Goal: Communication & Community: Answer question/provide support

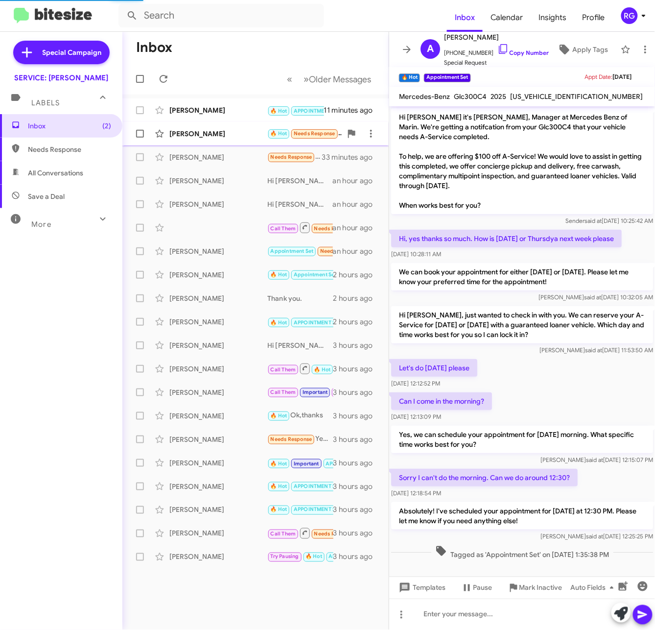
click at [254, 138] on div "Priteshkumar Patel" at bounding box center [218, 134] width 98 height 10
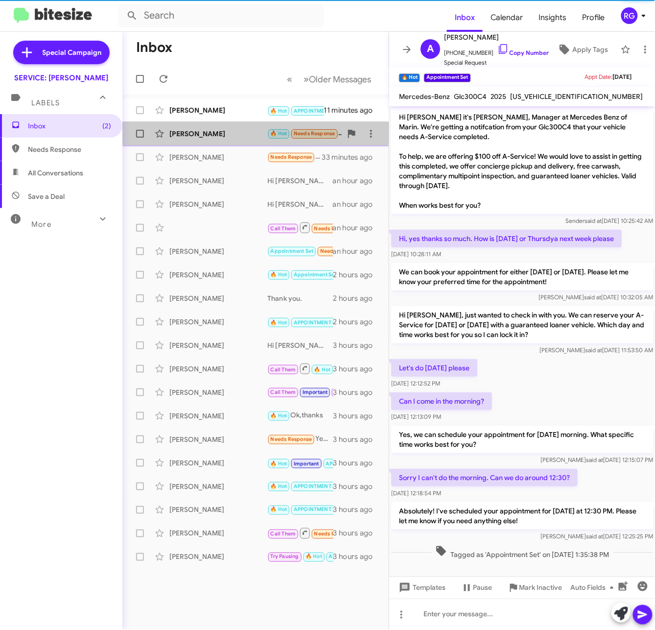
scroll to position [67, 0]
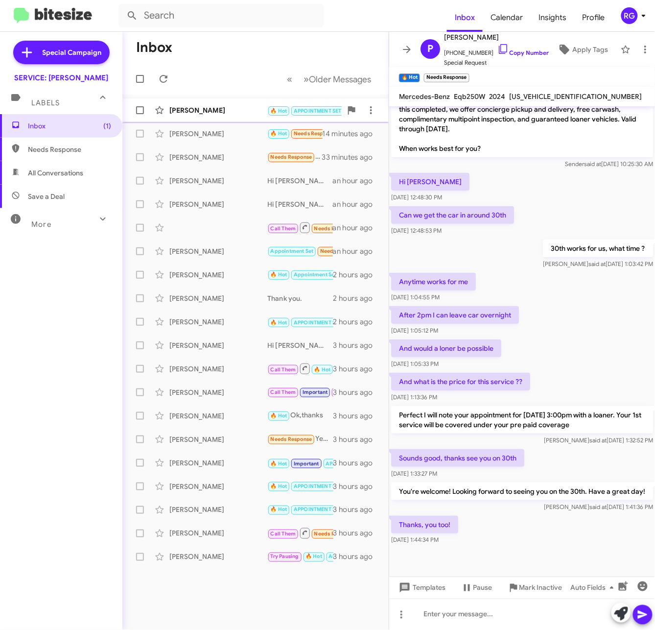
click at [239, 106] on div "[PERSON_NAME]" at bounding box center [218, 110] width 98 height 10
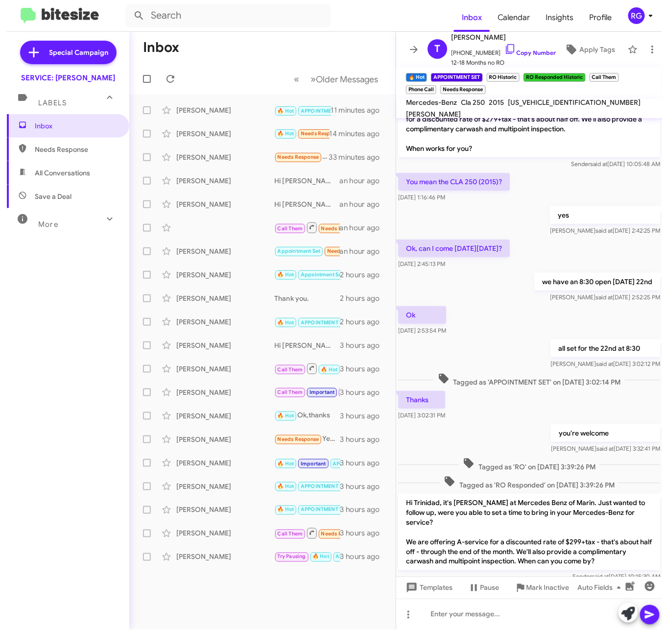
scroll to position [110, 0]
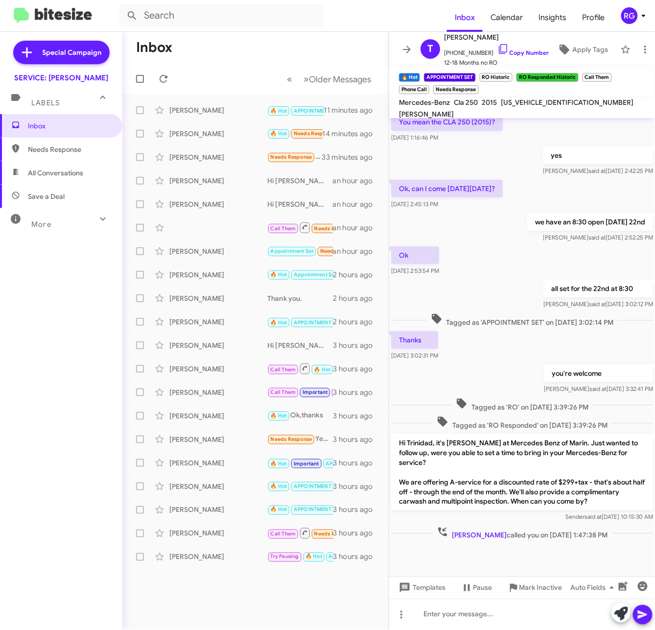
click at [539, 107] on span "WDDSJ4EB4FN270826" at bounding box center [567, 102] width 133 height 9
copy span "WDDSJ4EB4FN270826"
click at [578, 44] on span "Apply Tags" at bounding box center [591, 50] width 36 height 18
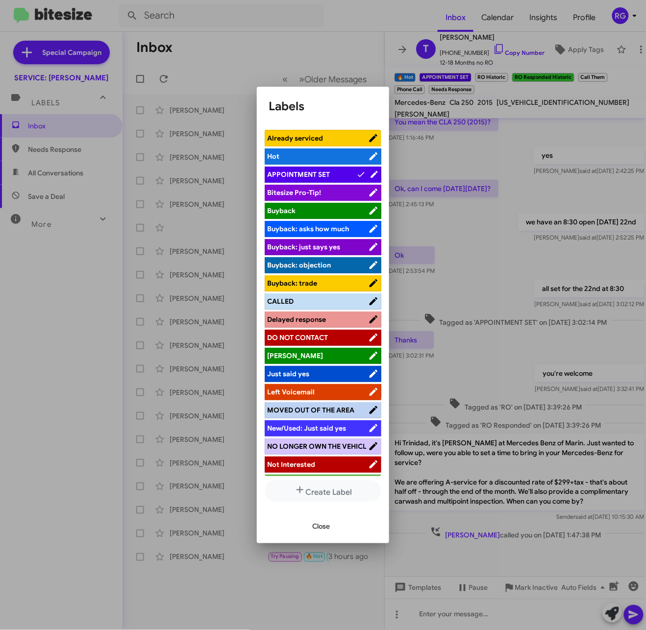
drag, startPoint x: 546, startPoint y: 309, endPoint x: 487, endPoint y: 319, distance: 59.8
click at [537, 314] on div at bounding box center [323, 315] width 646 height 630
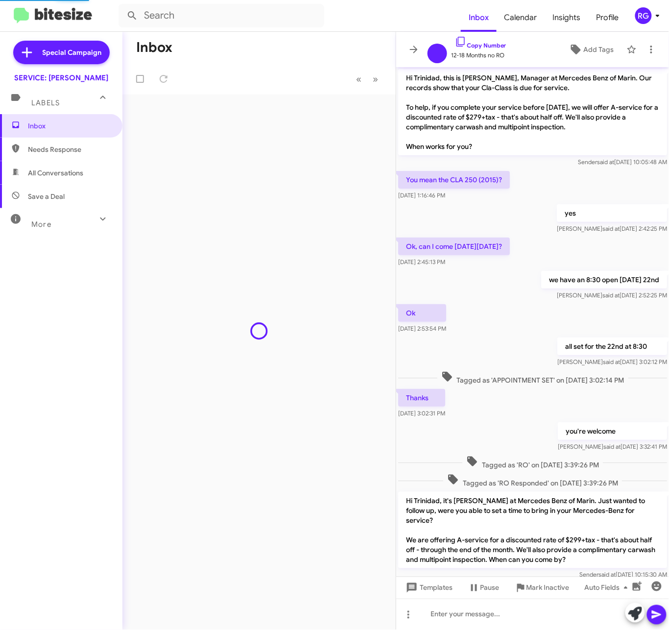
scroll to position [58, 0]
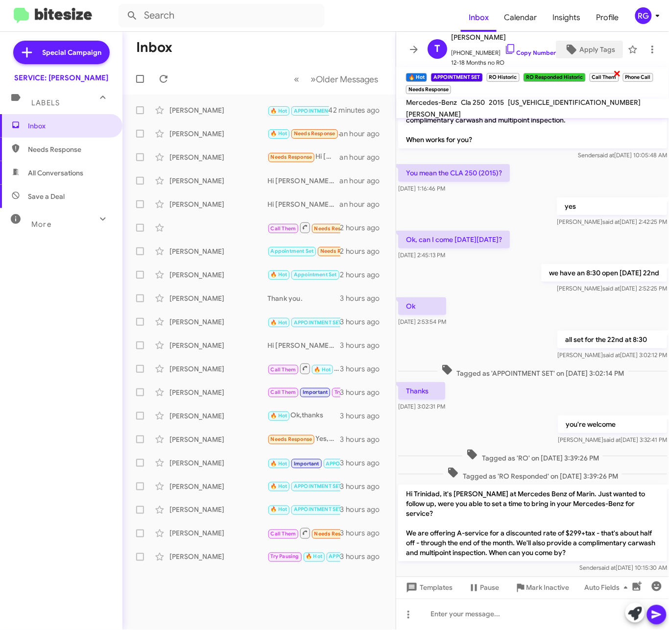
drag, startPoint x: 590, startPoint y: 59, endPoint x: 590, endPoint y: 72, distance: 12.2
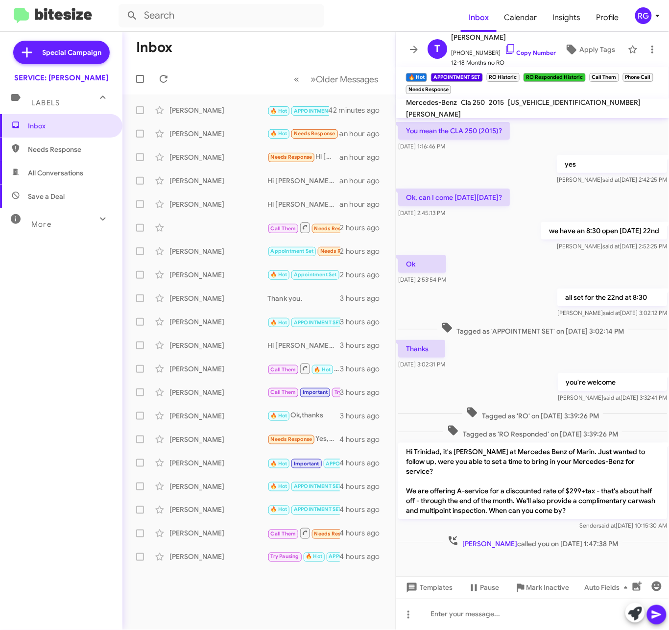
scroll to position [110, 0]
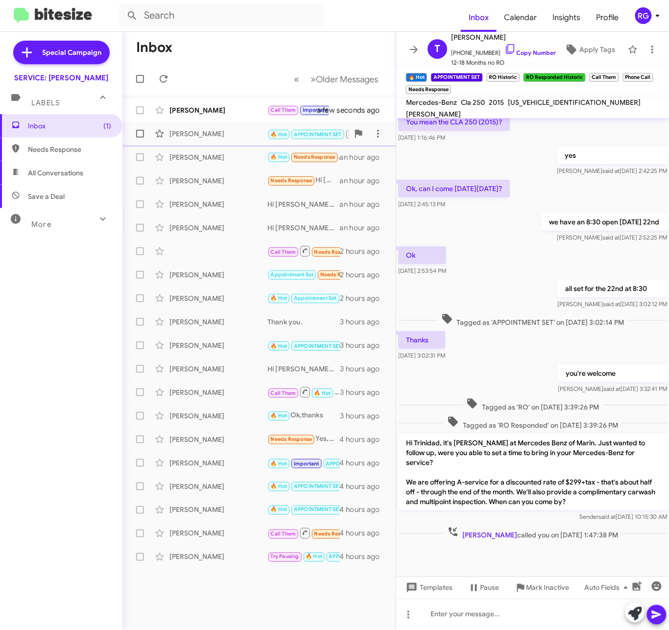
click at [224, 125] on div "Trinidad Atienza 🔥 Hot APPOINTMENT SET RO Historic RO Responded Historic Call T…" at bounding box center [259, 134] width 258 height 20
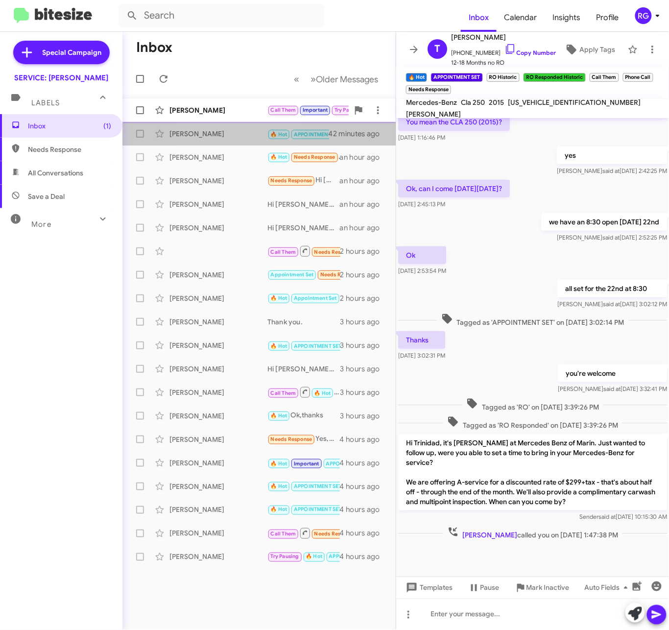
click at [226, 115] on div "Adam Boulanger Call Them Important Try Pausing 🔥 Hot Appointment Set Needs Resp…" at bounding box center [259, 110] width 258 height 20
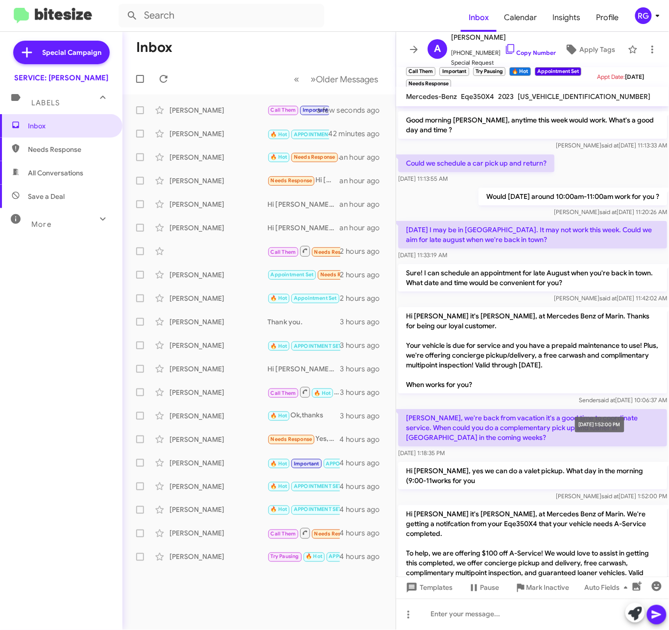
scroll to position [1072, 0]
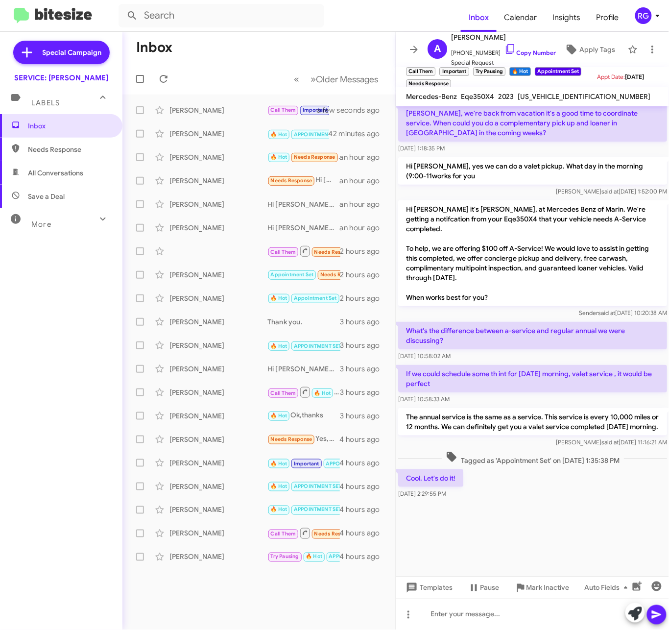
click at [545, 98] on span "[US_VEHICLE_IDENTIFICATION_NUMBER]" at bounding box center [584, 96] width 133 height 9
click at [545, 97] on span "[US_VEHICLE_IDENTIFICATION_NUMBER]" at bounding box center [584, 96] width 133 height 9
copy span "[US_VEHICLE_IDENTIFICATION_NUMBER]"
click at [498, 490] on div "Cool. Let's do it! Aug 14, 2025, 2:29:55 PM" at bounding box center [532, 483] width 273 height 33
click at [508, 442] on div "Raul said at Aug 14, 2025, 11:16:21 AM" at bounding box center [532, 442] width 269 height 10
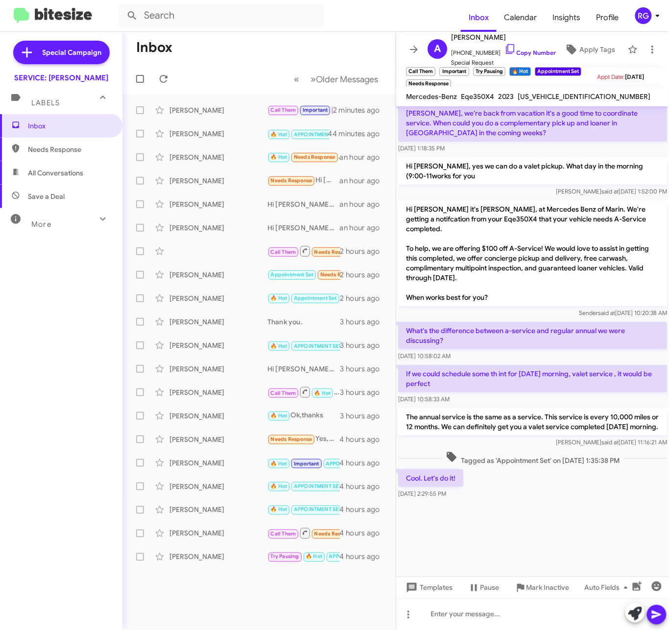
click at [568, 104] on mat-toolbar "Mercedes-Benz Eqe350X4 2023 4JGGM1CB4PA027725" at bounding box center [532, 97] width 273 height 20
click at [567, 97] on span "[US_VEHICLE_IDENTIFICATION_NUMBER]" at bounding box center [584, 96] width 133 height 9
copy span "[US_VEHICLE_IDENTIFICATION_NUMBER]"
drag, startPoint x: 597, startPoint y: 507, endPoint x: 610, endPoint y: 498, distance: 16.0
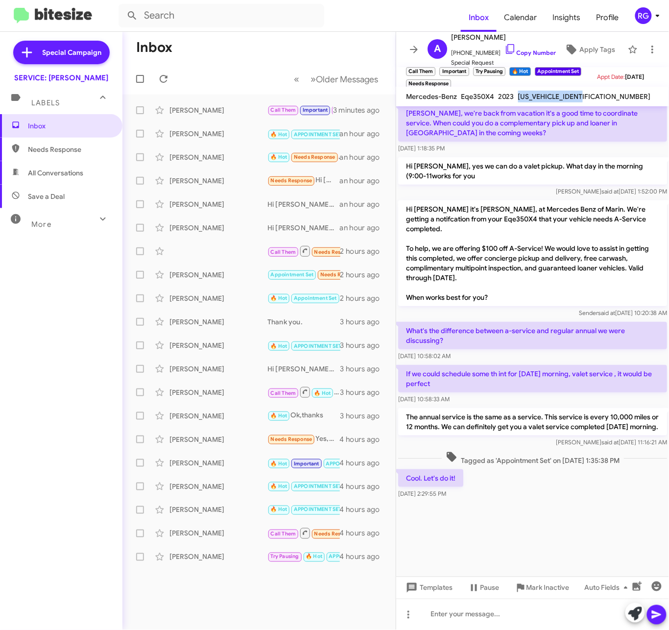
click at [601, 504] on div at bounding box center [532, 539] width 273 height 76
click at [490, 617] on div at bounding box center [532, 614] width 273 height 31
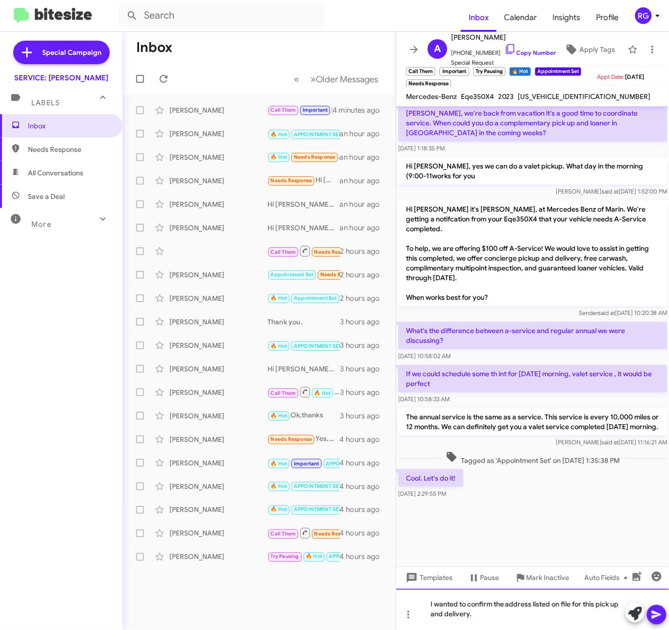
click at [508, 622] on div "I wanted to confirm the address listed on file for this pick up and delivery." at bounding box center [532, 609] width 273 height 41
click at [549, 617] on div "I wanted to confirm the address listed on file for this pick up and delivery. 2…" at bounding box center [532, 609] width 273 height 41
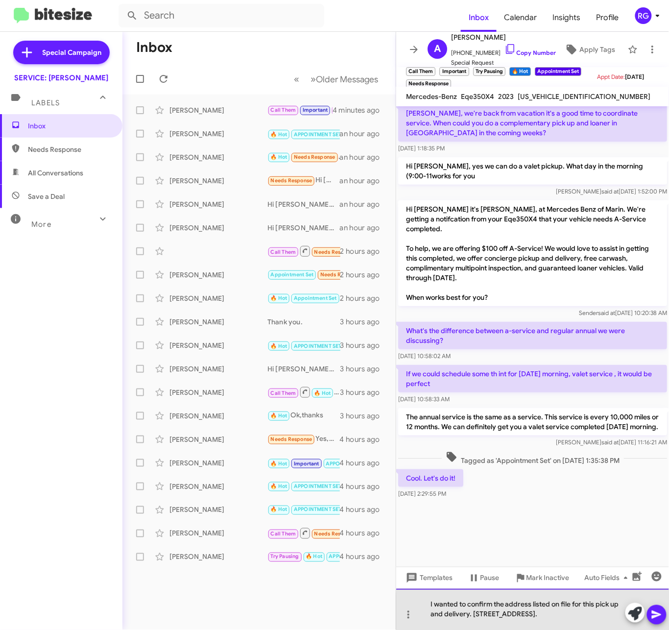
click at [607, 616] on div "I wanted to confirm the address listed on file for this pick up and delivery. 2…" at bounding box center [532, 609] width 273 height 41
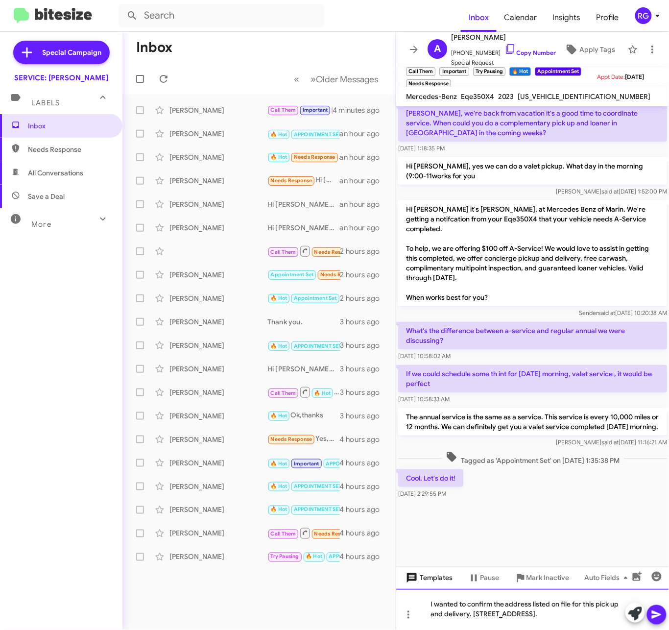
drag, startPoint x: 504, startPoint y: 600, endPoint x: 416, endPoint y: 586, distance: 89.2
click at [416, 586] on div "Hi Adam, this is Omar Ibrahimi, Manager at Mercedes Benz of Marin. Congrats aga…" at bounding box center [532, 368] width 273 height 524
copy div "I wanted to confirm the address listed on file for this pick up and delivery. 2…"
drag, startPoint x: 498, startPoint y: 456, endPoint x: 500, endPoint y: 481, distance: 25.6
click at [498, 456] on span "Tagged as 'Appointment Set' on [DATE] 1:35:38 PM" at bounding box center [533, 458] width 182 height 14
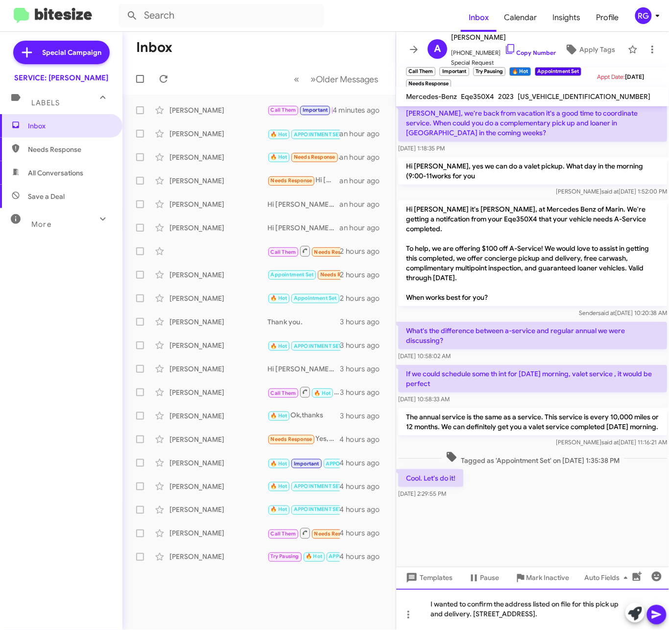
drag, startPoint x: 573, startPoint y: 611, endPoint x: 376, endPoint y: 575, distance: 200.3
click at [376, 575] on div "Inbox « Previous » Next Older Messages Adam Boulanger Call Them Important Try P…" at bounding box center [395, 331] width 547 height 598
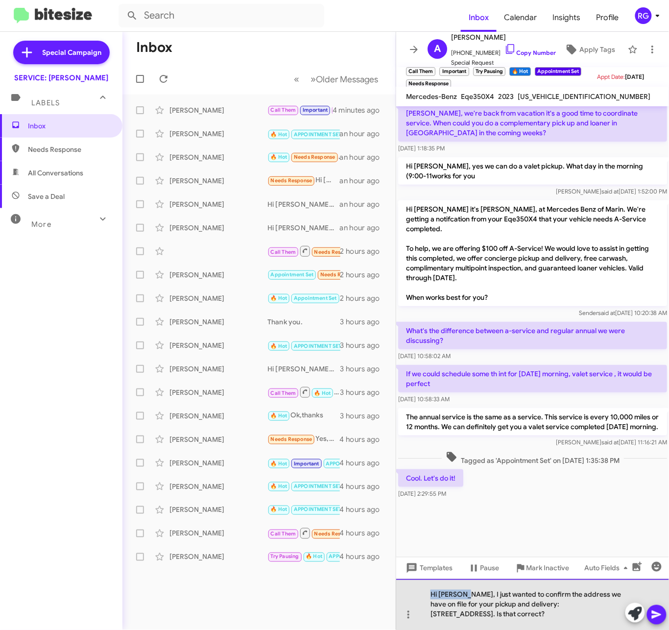
drag, startPoint x: 463, startPoint y: 594, endPoint x: 404, endPoint y: 592, distance: 58.8
click at [404, 592] on div "Hi Ariana, I just wanted to confirm the address we have on file for your pickup…" at bounding box center [532, 604] width 273 height 51
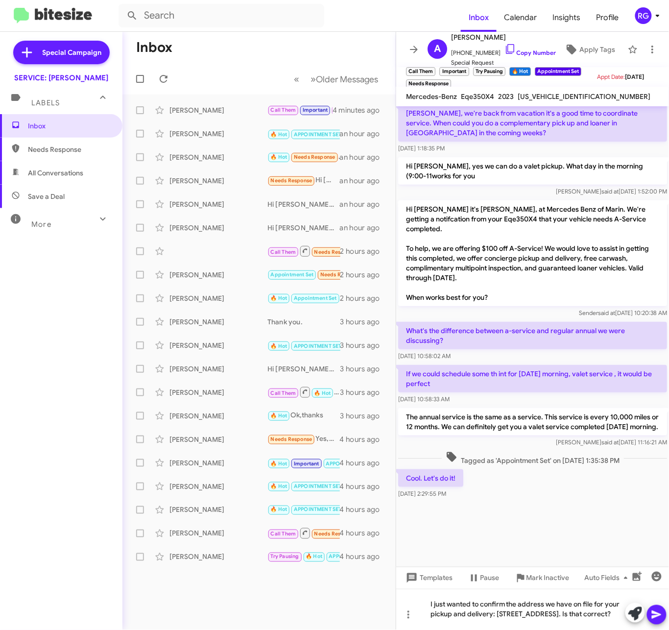
drag, startPoint x: 649, startPoint y: 484, endPoint x: 622, endPoint y: 501, distance: 31.7
click at [649, 484] on div "Cool. Let's do it! Aug 14, 2025, 2:29:55 PM" at bounding box center [532, 483] width 273 height 33
click at [659, 614] on icon at bounding box center [656, 615] width 9 height 8
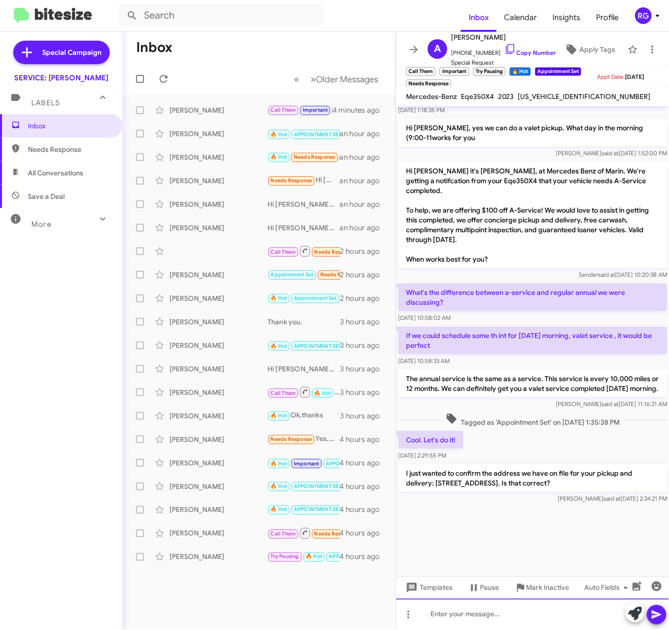
scroll to position [1117, 0]
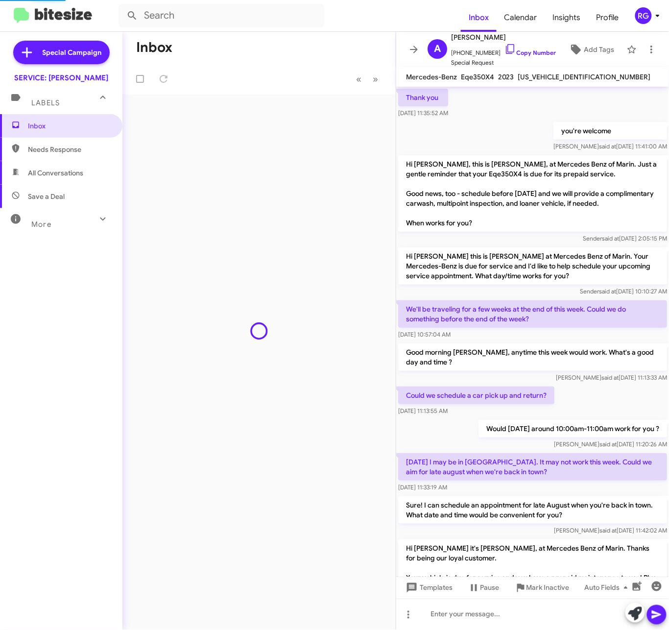
scroll to position [543, 0]
